Goal: Transaction & Acquisition: Purchase product/service

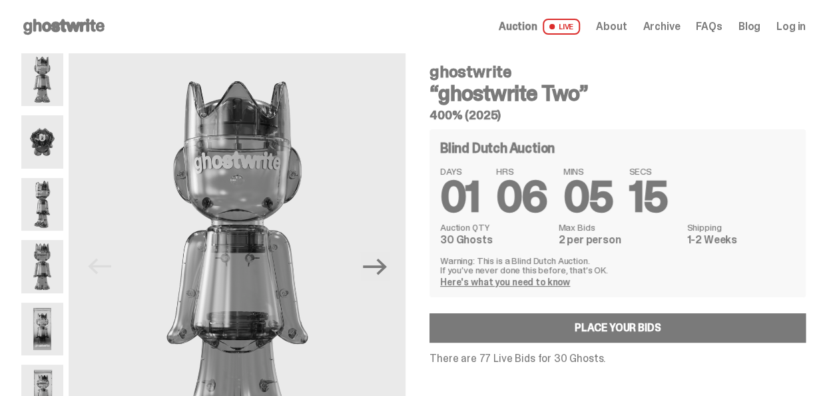
click at [489, 284] on link "Here's what you need to know" at bounding box center [505, 282] width 130 height 12
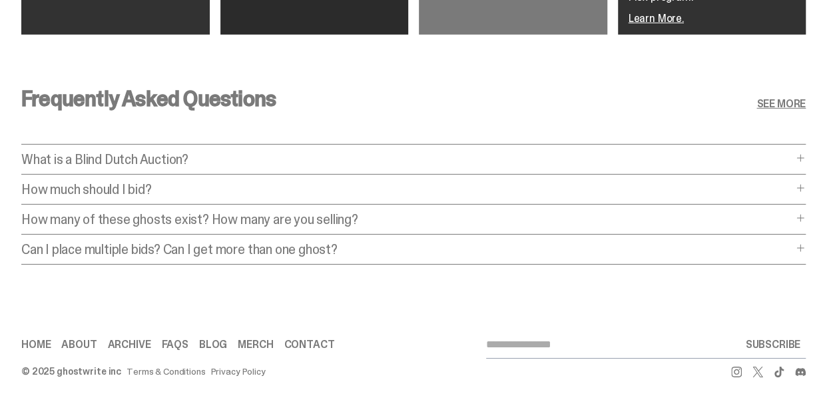
scroll to position [2077, 0]
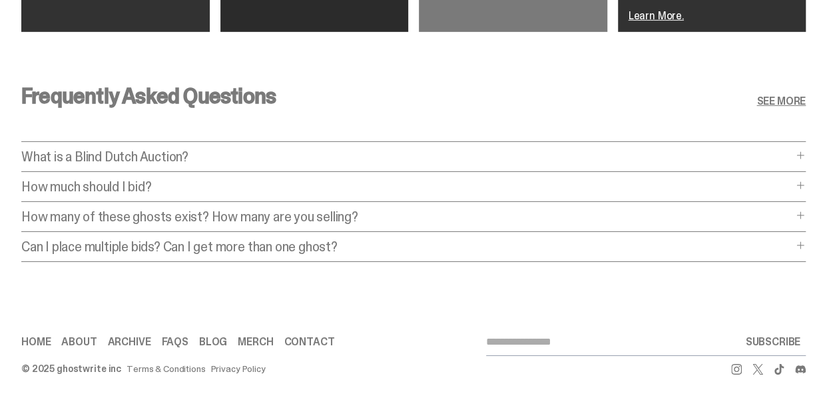
click at [793, 185] on p "How much should I bid?" at bounding box center [406, 186] width 771 height 13
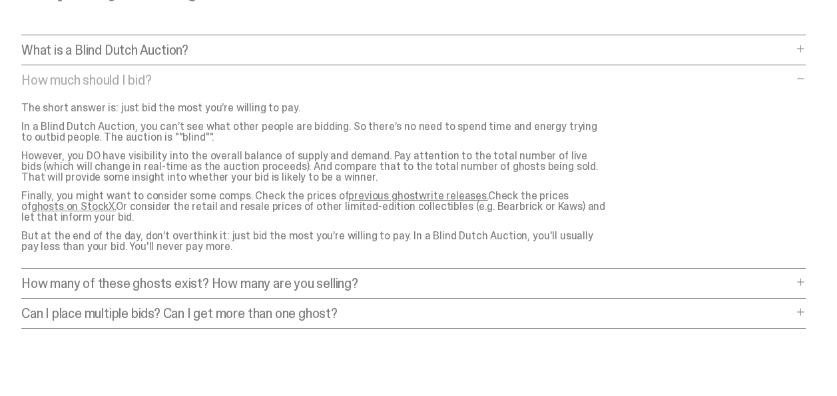
scroll to position [2216, 0]
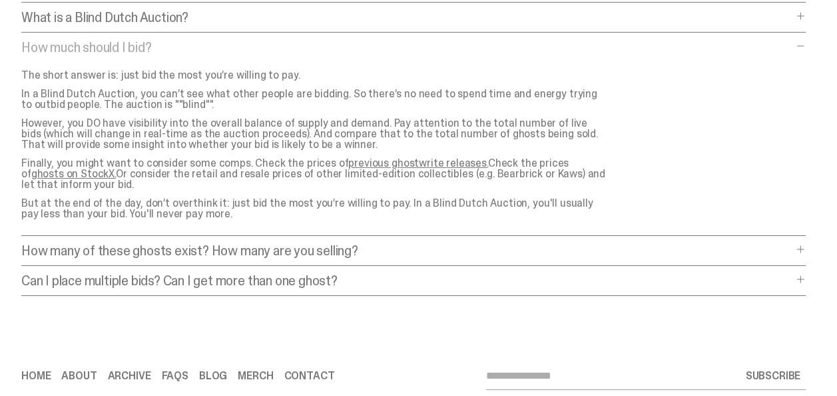
click at [803, 252] on div "How many of these ghosts exist? How many are you selling? How many of these gho…" at bounding box center [413, 255] width 785 height 22
click at [805, 240] on div "Frequently Asked Questions SEE MORE What is a Blind Dutch Auction? What is a Bl…" at bounding box center [413, 125] width 827 height 422
click at [806, 245] on span at bounding box center [800, 249] width 11 height 11
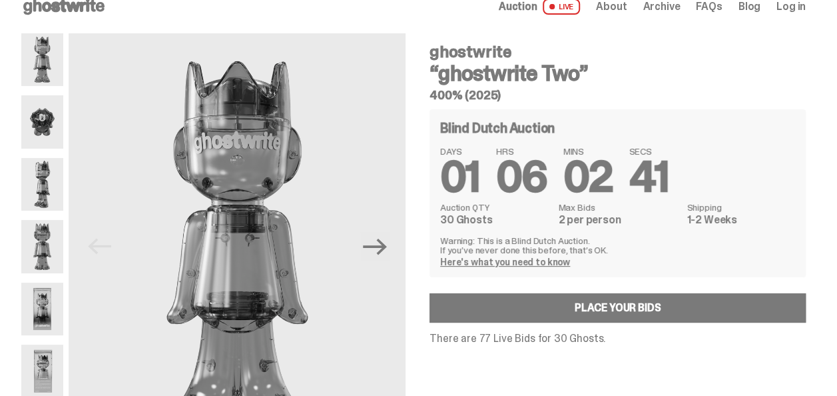
scroll to position [0, 0]
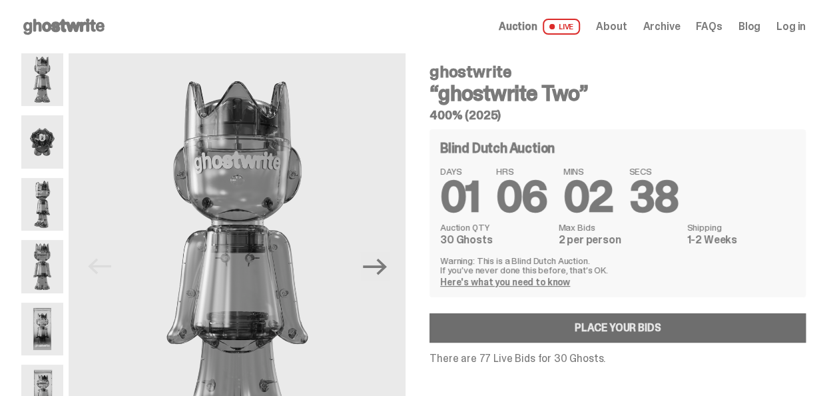
click at [625, 322] on link "Place your Bids" at bounding box center [618, 327] width 376 height 29
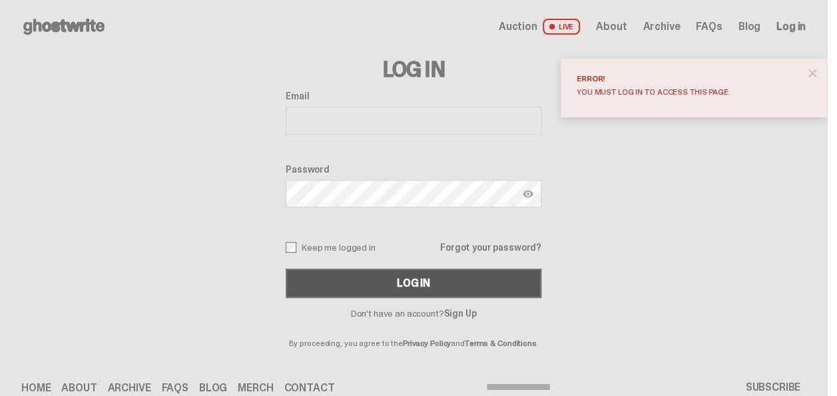
type input "**********"
click at [414, 285] on div "Log In" at bounding box center [413, 283] width 33 height 11
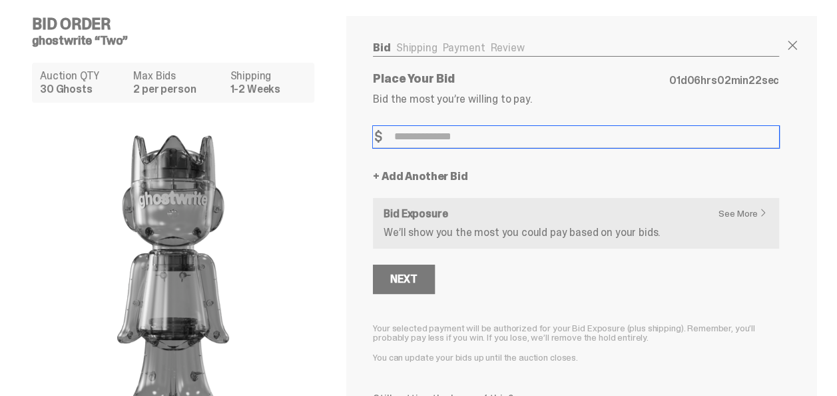
click at [397, 137] on input "Bid Amount" at bounding box center [576, 137] width 406 height 22
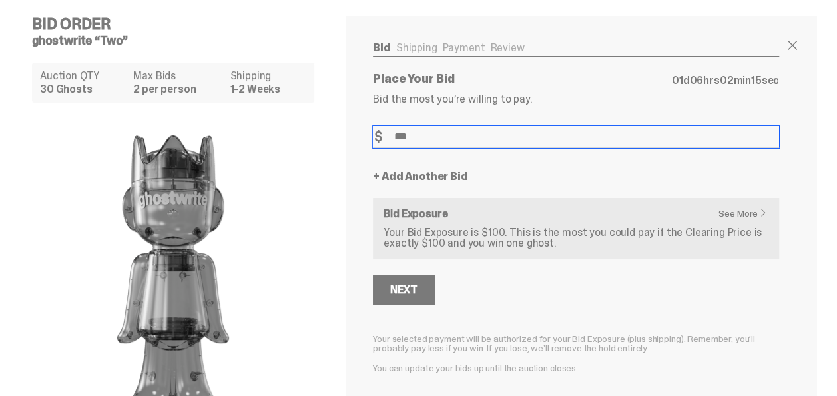
click at [420, 136] on input "***" at bounding box center [576, 137] width 406 height 22
click at [421, 135] on input "***" at bounding box center [576, 137] width 406 height 22
type input "***"
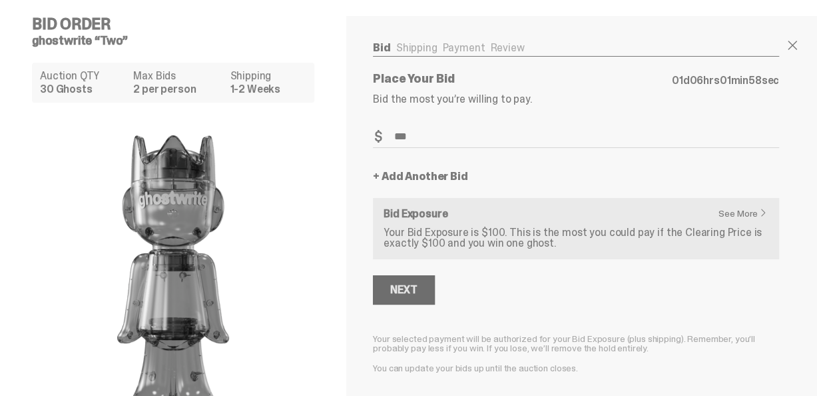
click at [407, 290] on div "Next" at bounding box center [403, 289] width 27 height 11
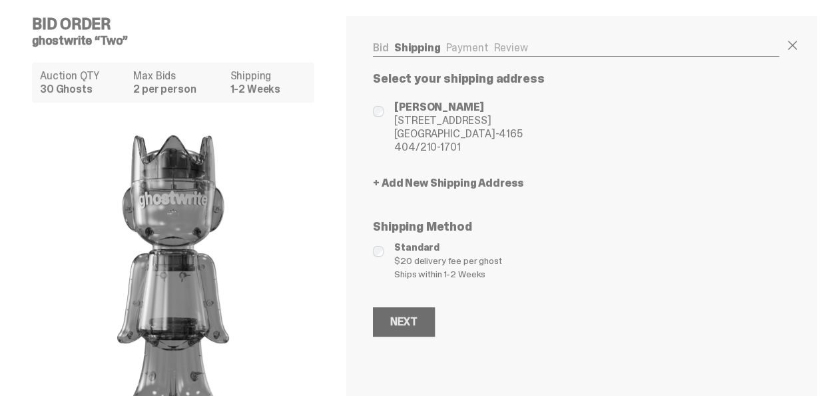
click at [406, 320] on div "Next" at bounding box center [403, 321] width 27 height 11
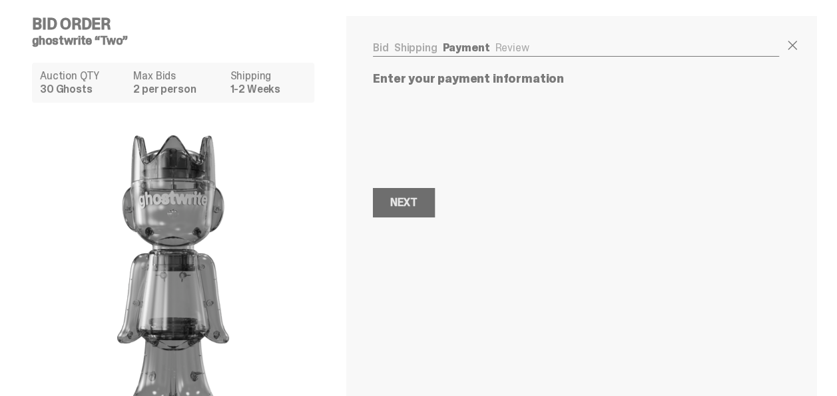
click at [400, 201] on div "Next" at bounding box center [403, 202] width 27 height 11
click at [411, 196] on div "Next" at bounding box center [403, 201] width 27 height 11
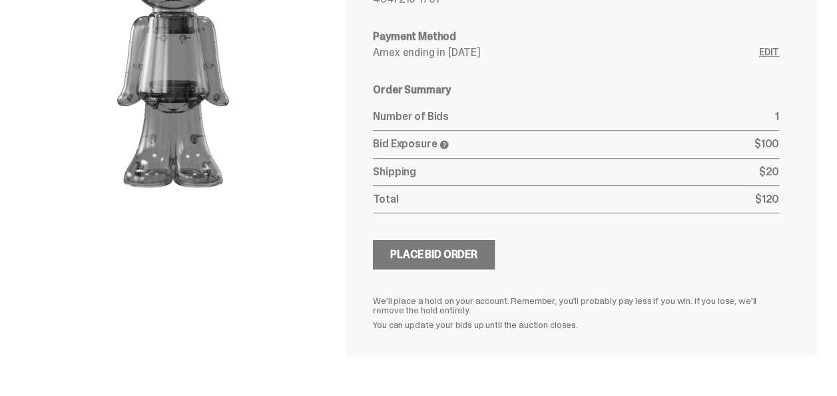
scroll to position [238, 0]
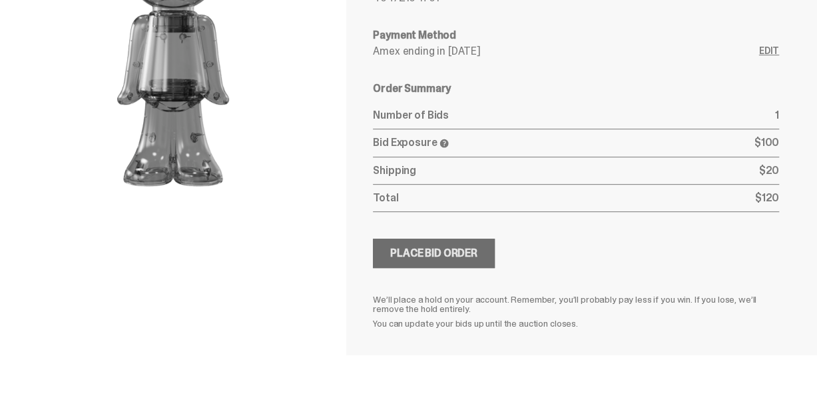
click at [417, 253] on div "Place Bid Order" at bounding box center [433, 253] width 87 height 11
